Goal: Use online tool/utility

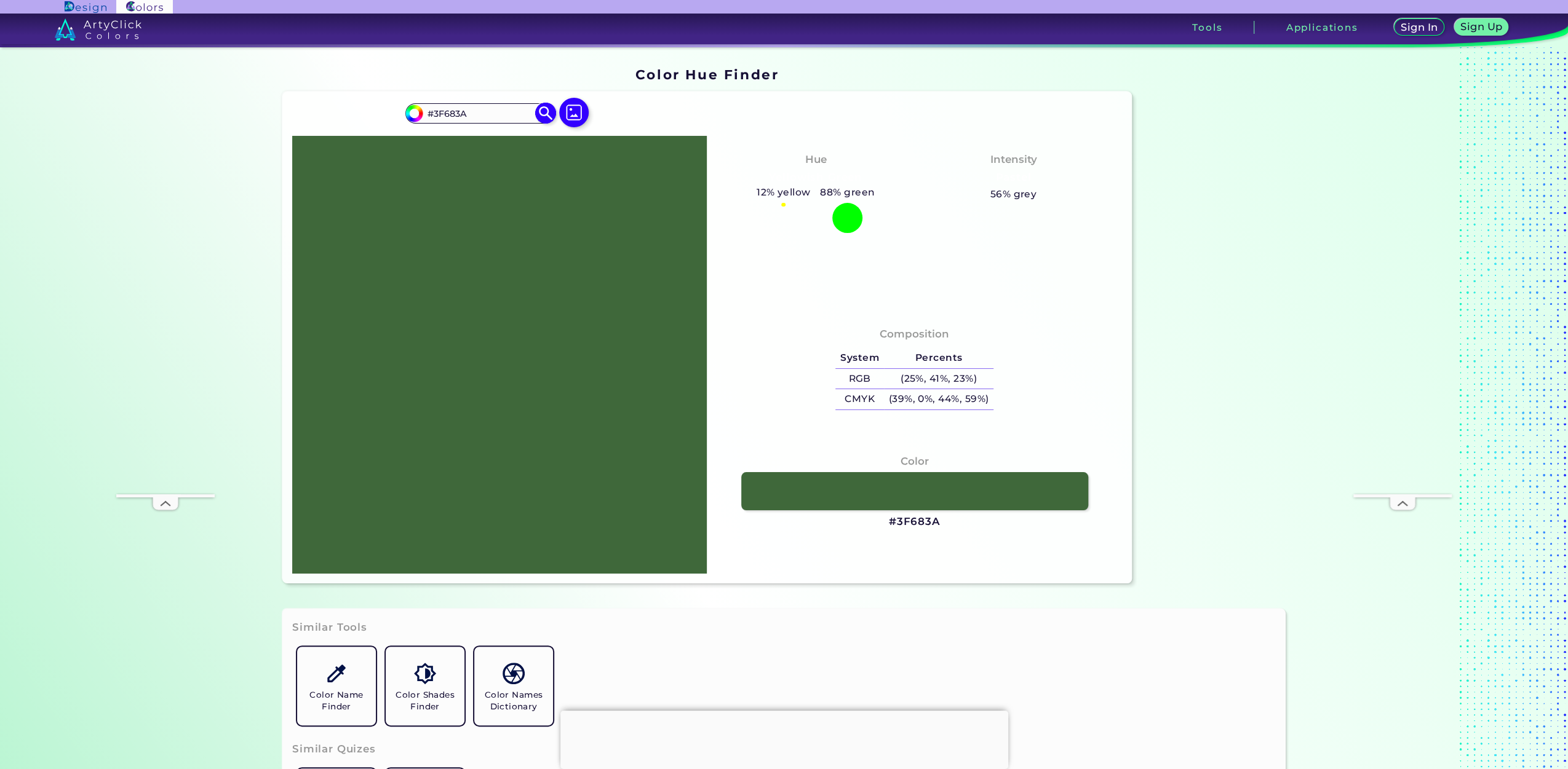
click at [469, 110] on input "#3F683A" at bounding box center [480, 113] width 115 height 17
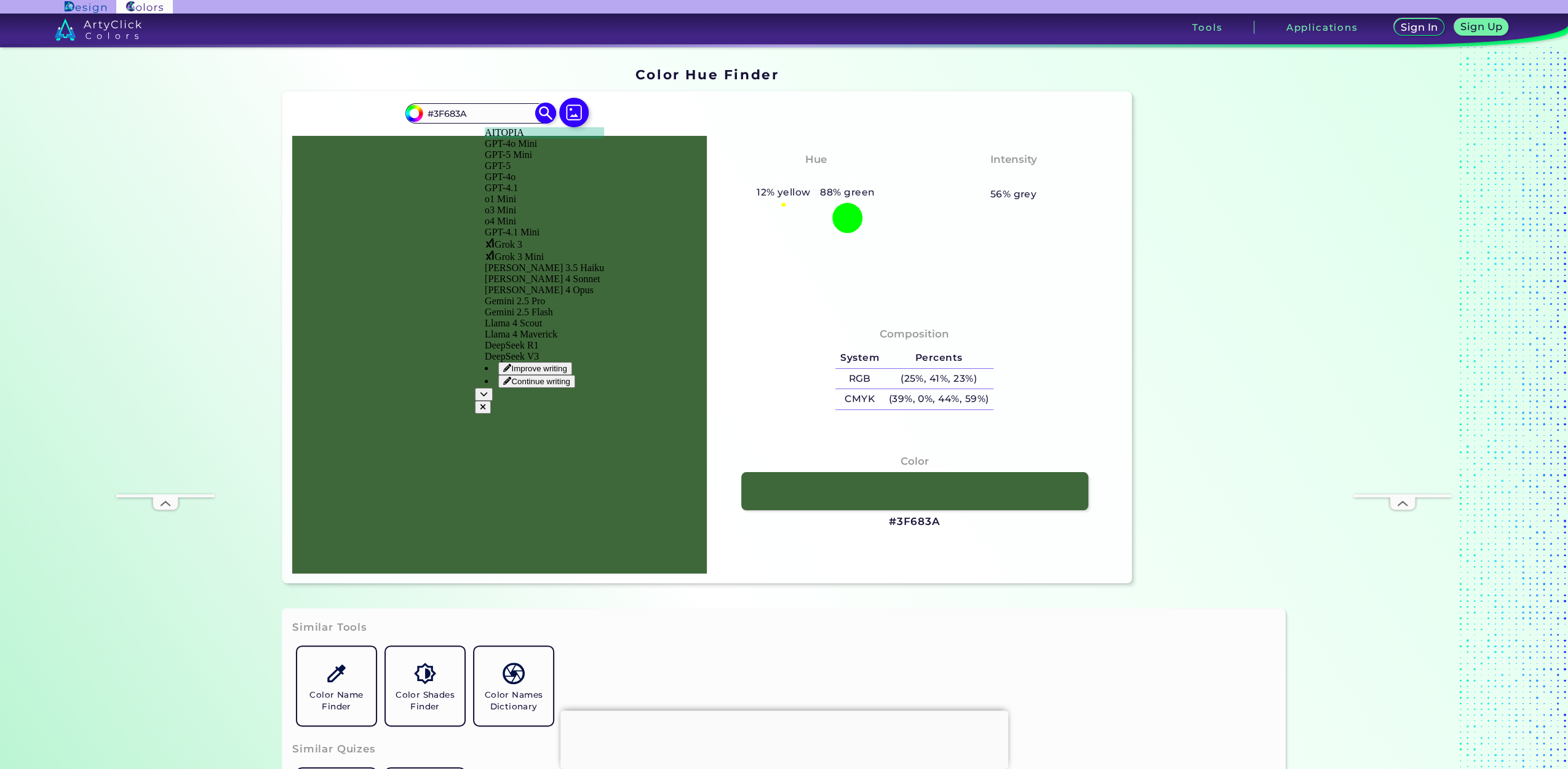
paste input "F7F0E7"
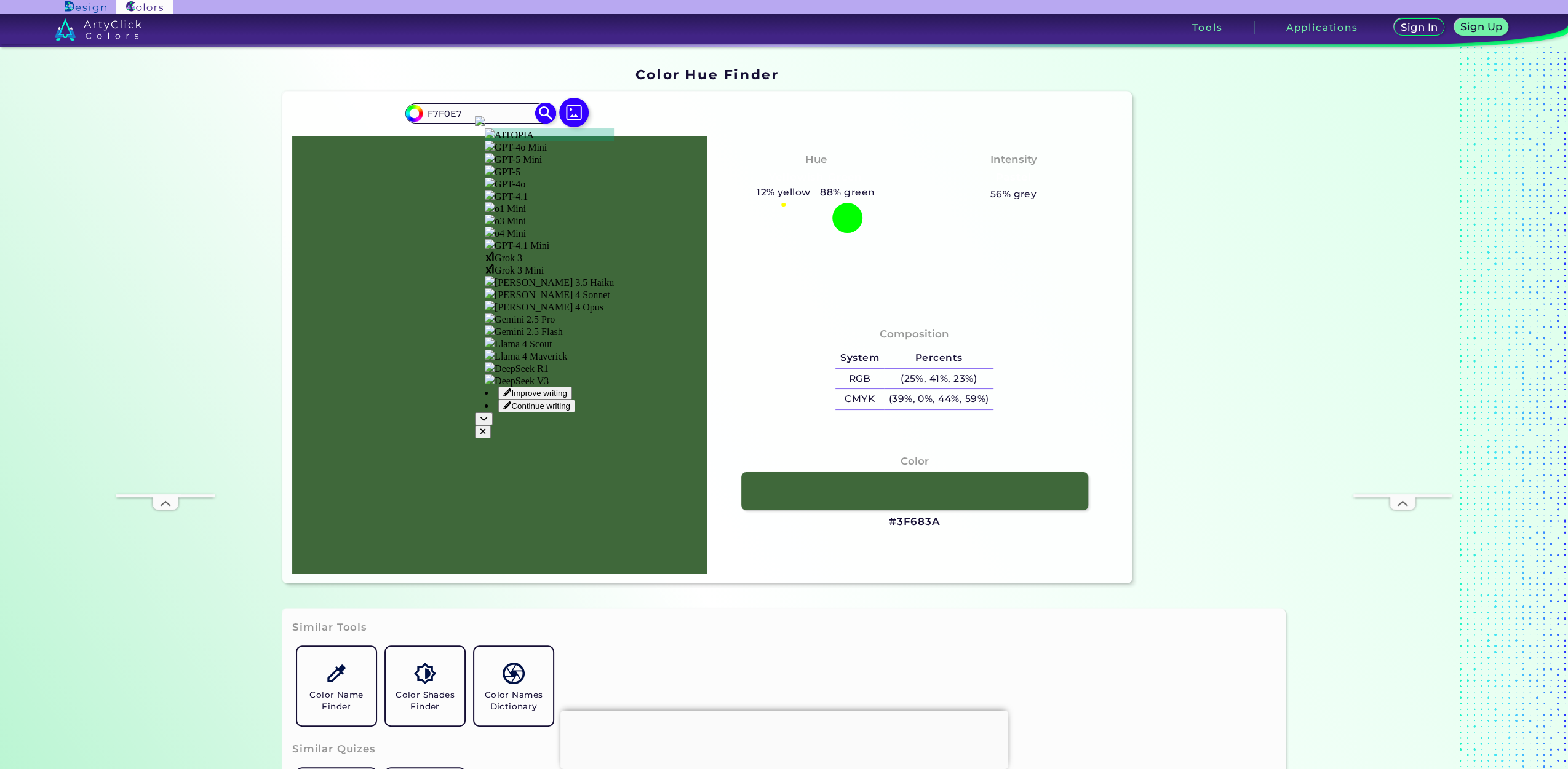
type input "F7F0E7"
type input "#f7f0e7"
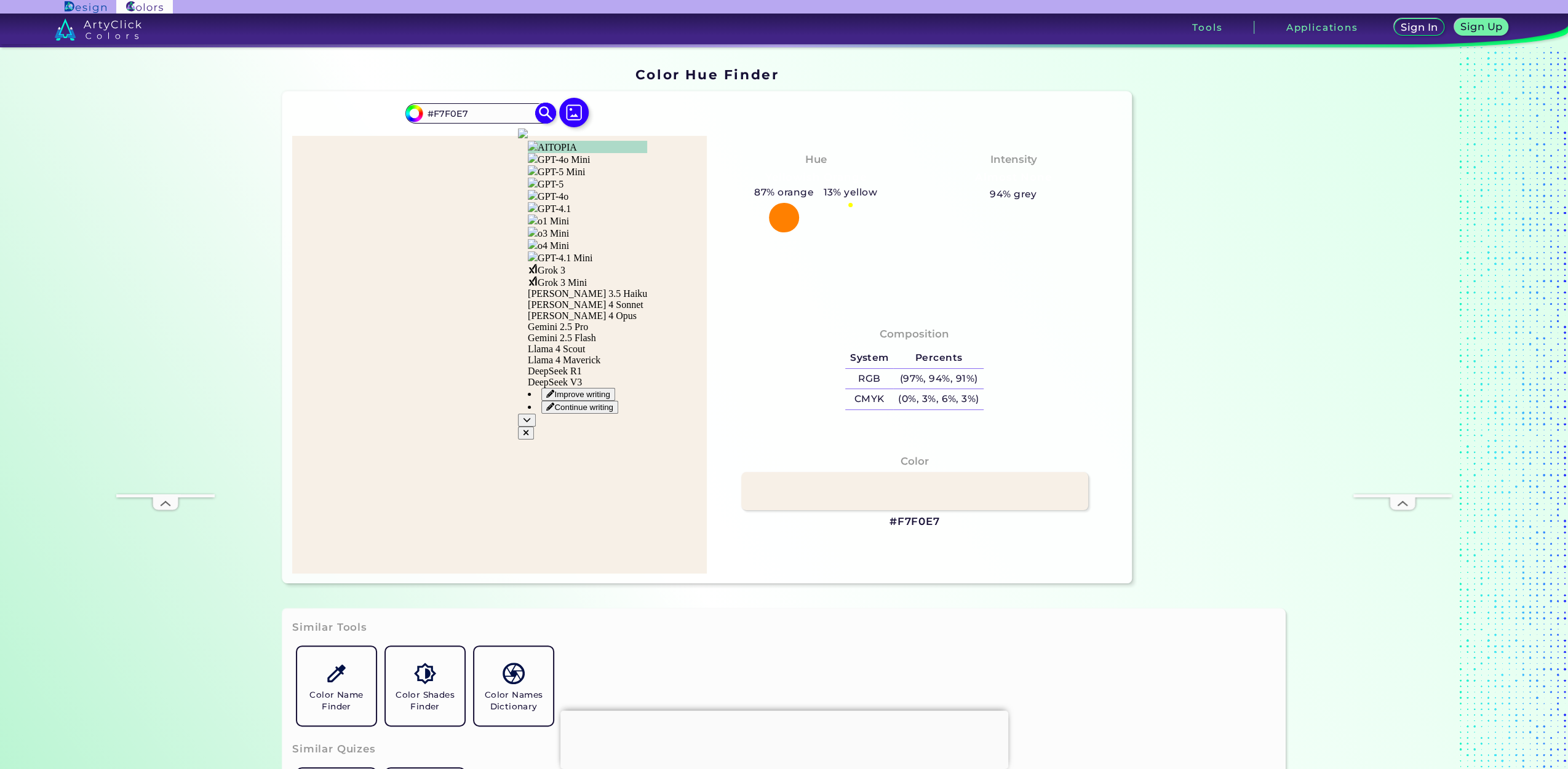
paste input "429838"
type input "429838"
type input "#429838"
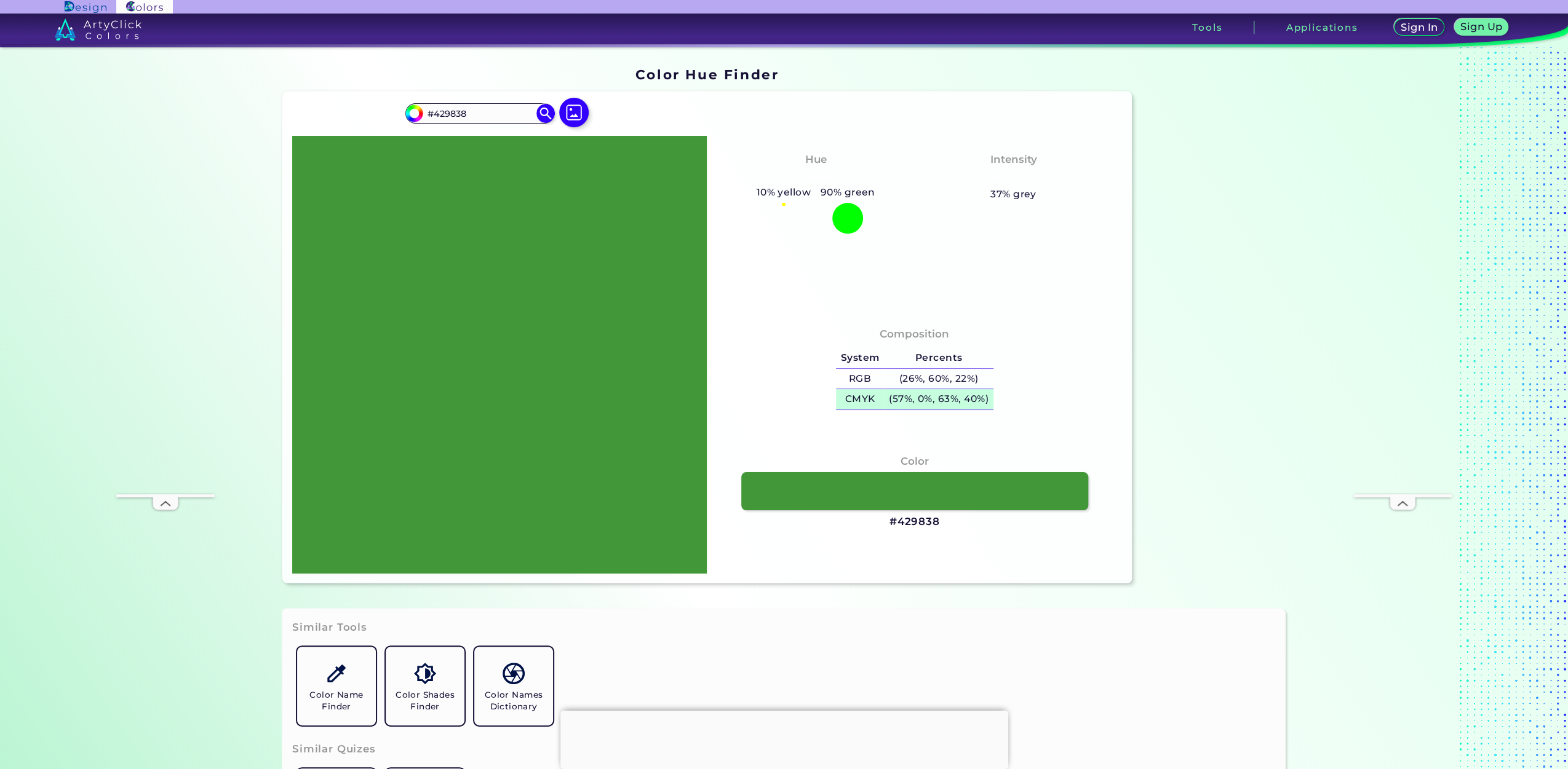
click at [921, 404] on h5 "(57%, 0%, 63%, 40%)" at bounding box center [938, 400] width 109 height 21
drag, startPoint x: 492, startPoint y: 115, endPoint x: 390, endPoint y: 112, distance: 102.0
click at [390, 112] on div "#429838 #429838 Acadia ◉ Acid Green ◉ Aero Blue ◉ Alabaster ◉ Albescent White ◉…" at bounding box center [707, 338] width 849 height 492
type input "191919"
type input "#191919"
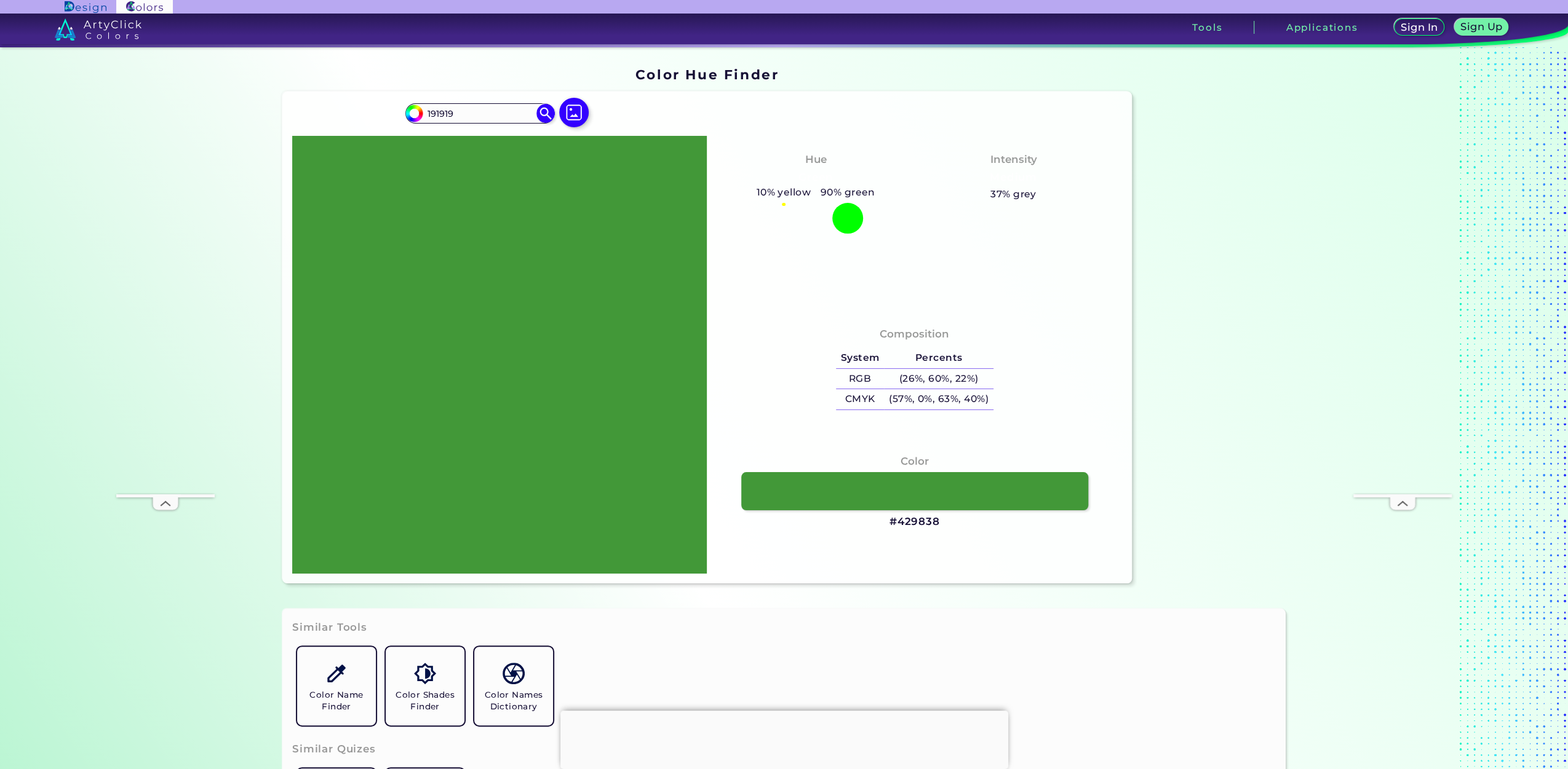
type input "#191919"
